Goal: Task Accomplishment & Management: Manage account settings

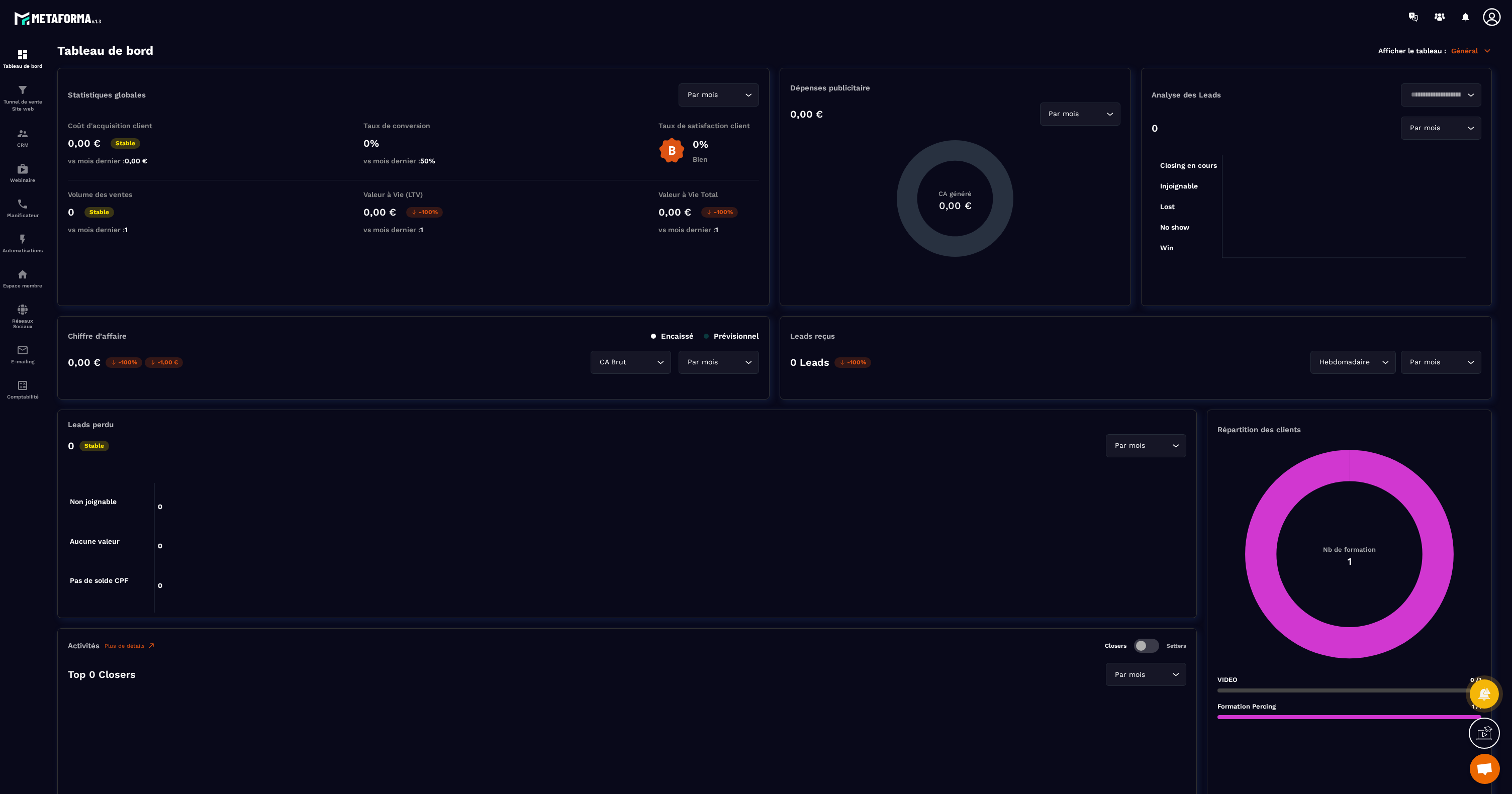
click at [1491, 20] on icon at bounding box center [1491, 17] width 20 height 20
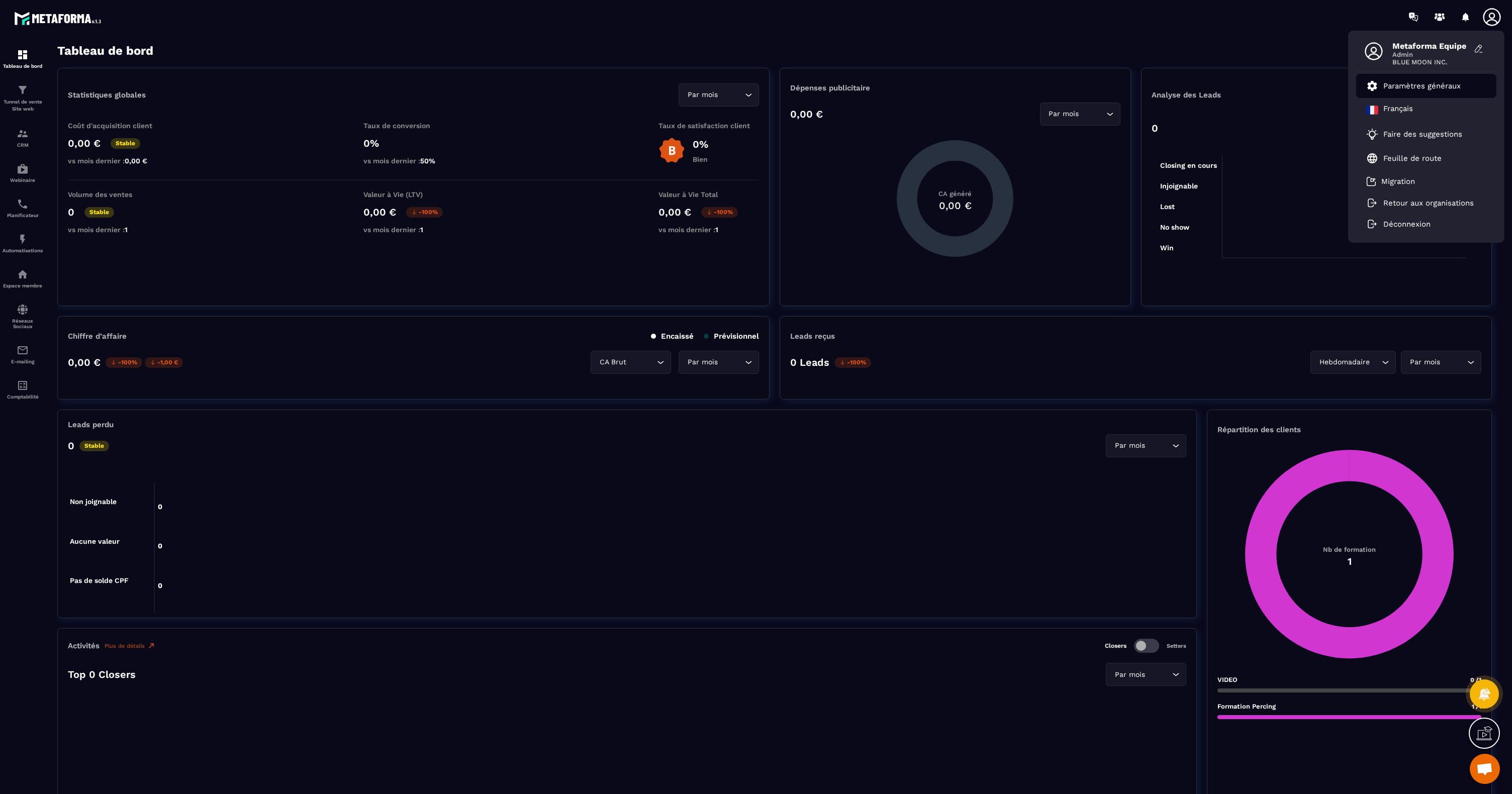
click at [1414, 84] on p "Paramètres généraux" at bounding box center [1422, 86] width 77 height 9
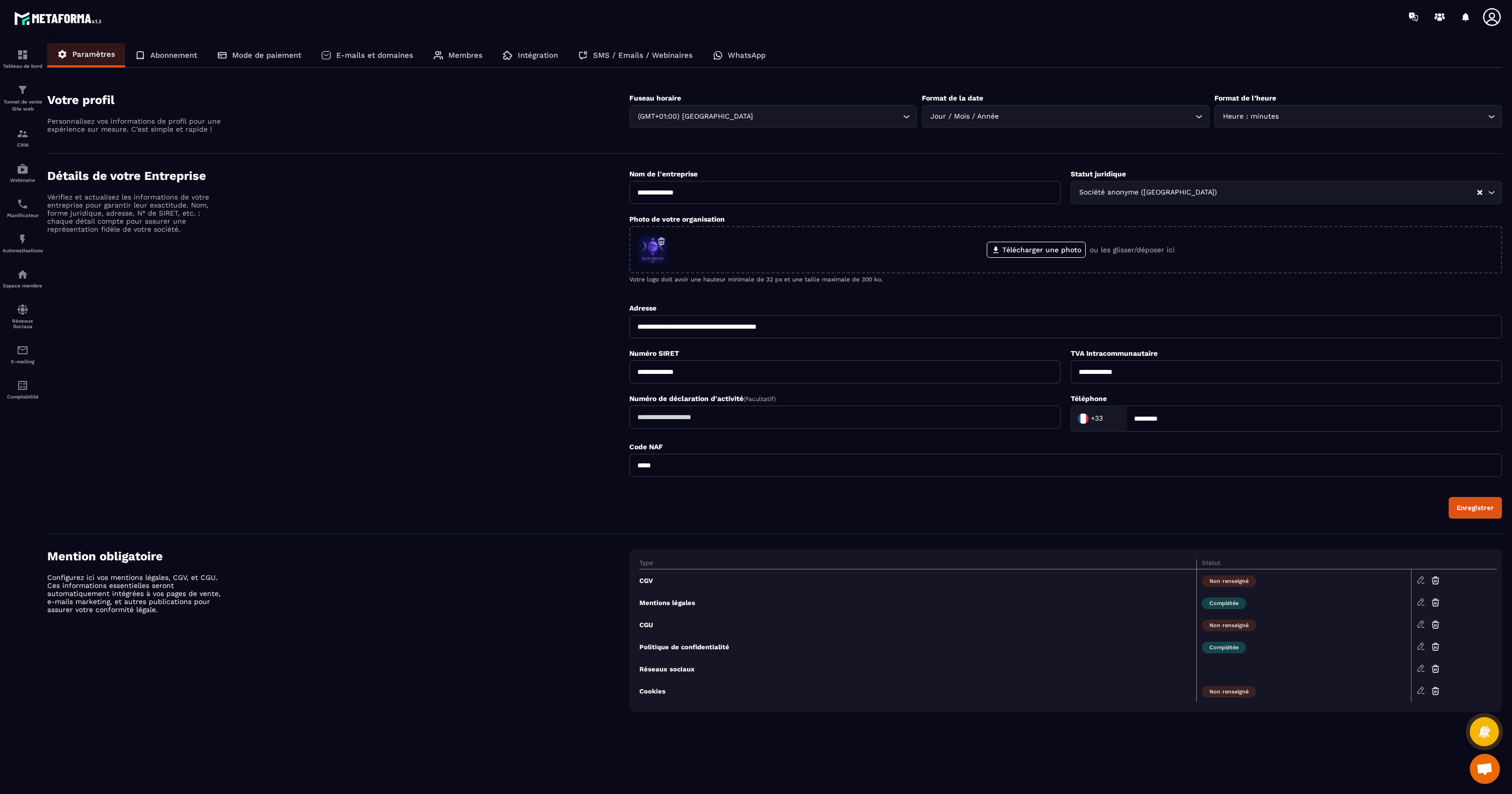
click at [633, 57] on p "SMS / Emails / Webinaires" at bounding box center [642, 56] width 100 height 9
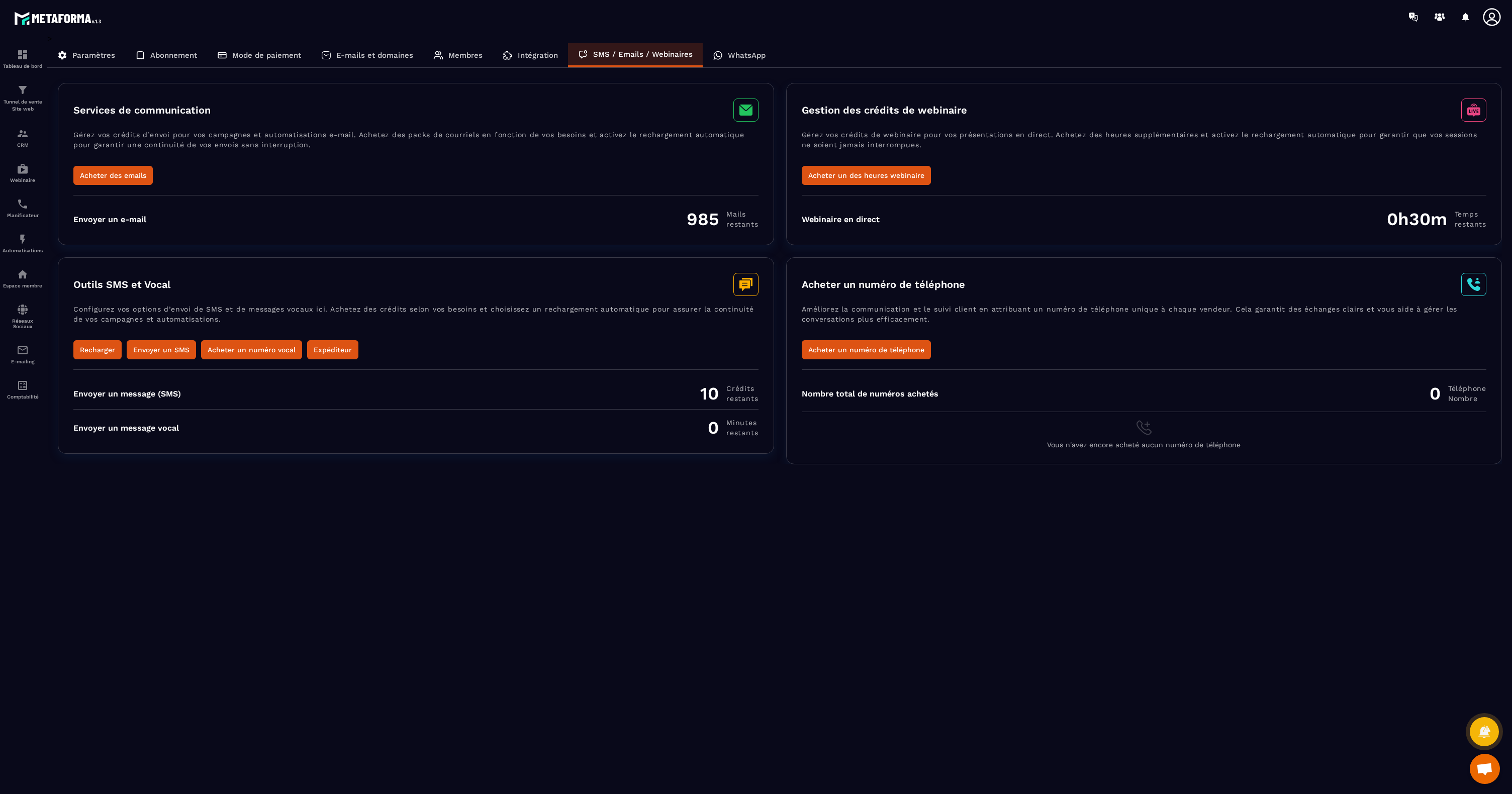
click at [177, 57] on p "Abonnement" at bounding box center [173, 56] width 47 height 9
